Goal: Transaction & Acquisition: Book appointment/travel/reservation

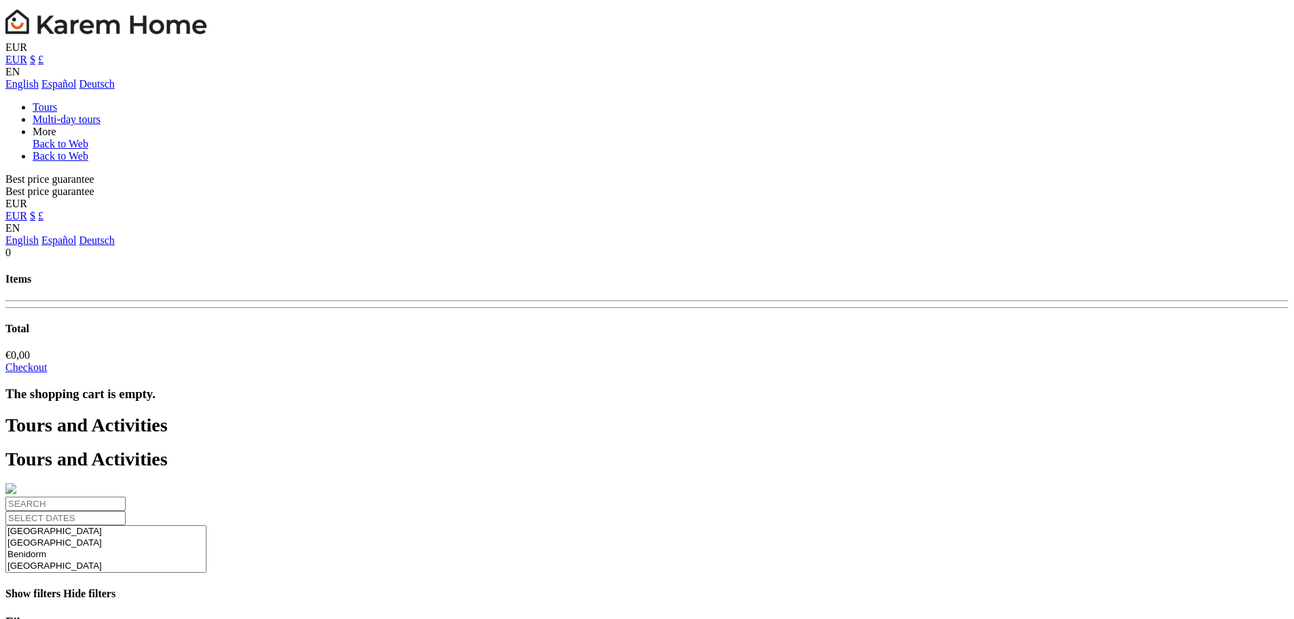
select select
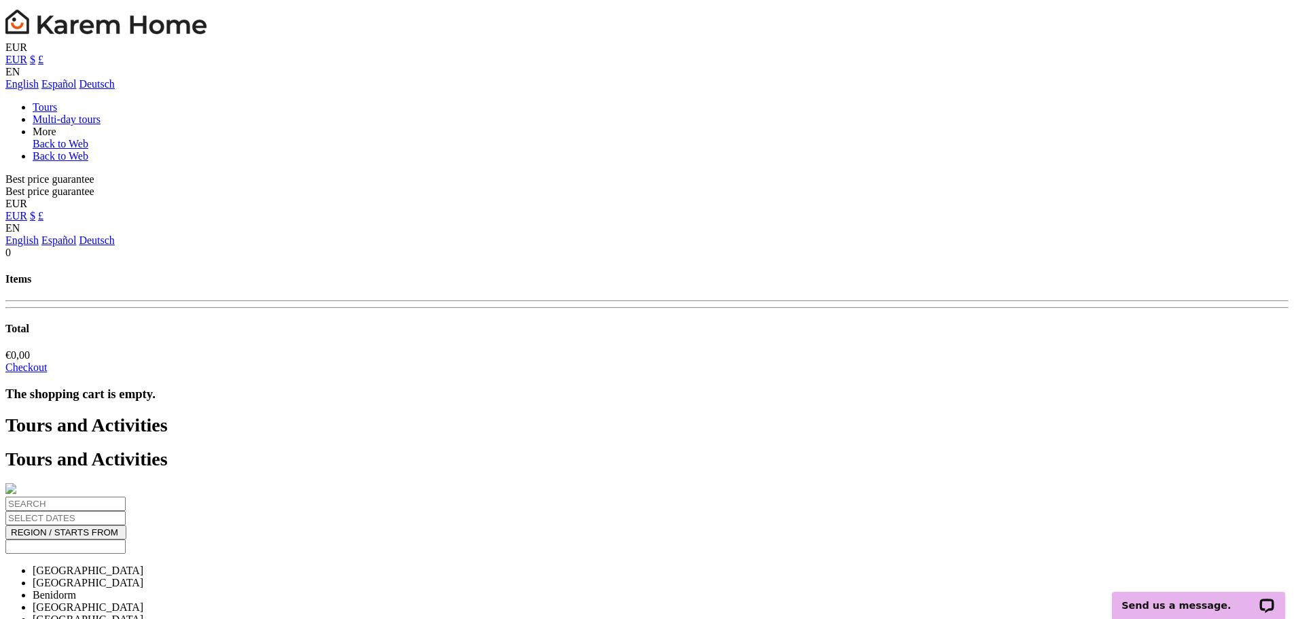
click at [215, 414] on div "Tours and Activities Tours and Activities" at bounding box center [646, 455] width 1283 height 83
click at [56, 126] on link "More" at bounding box center [45, 132] width 24 height 12
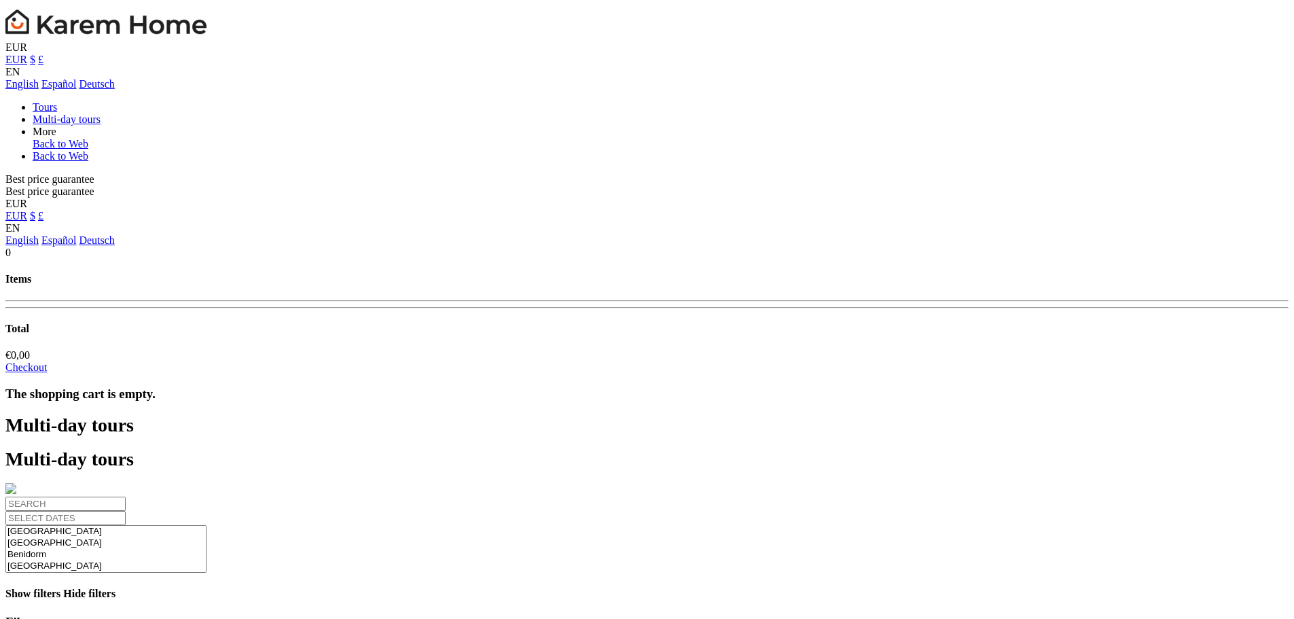
select select
